Goal: Task Accomplishment & Management: Manage account settings

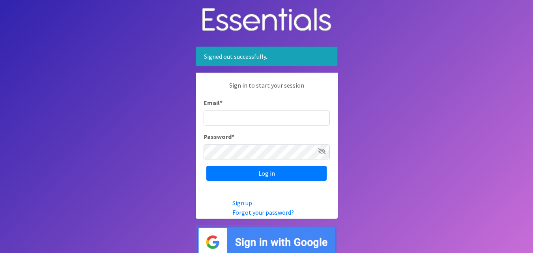
click at [270, 102] on div "Email *" at bounding box center [267, 112] width 126 height 28
type input "[EMAIL_ADDRESS][DOMAIN_NAME]"
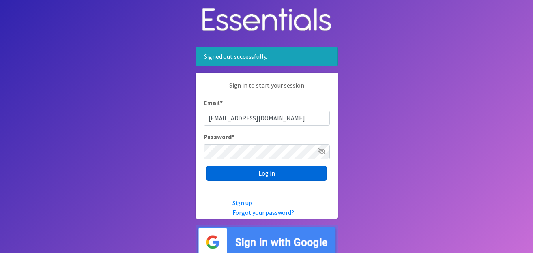
click at [235, 167] on input "Log in" at bounding box center [267, 173] width 120 height 15
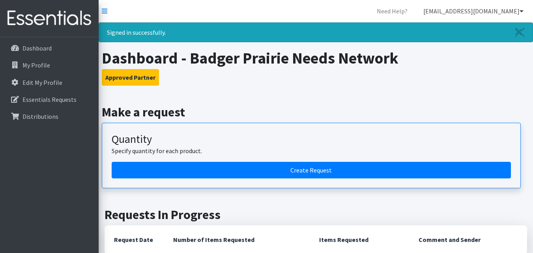
click at [524, 11] on link "[EMAIL_ADDRESS][DOMAIN_NAME]" at bounding box center [473, 11] width 113 height 16
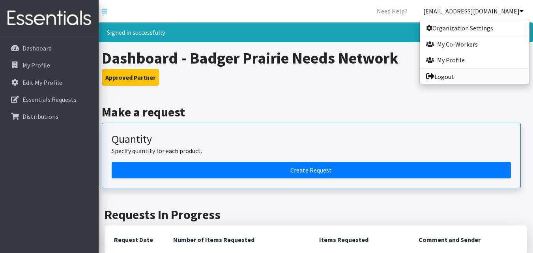
click at [445, 76] on link "Logout" at bounding box center [475, 77] width 110 height 16
